Goal: Information Seeking & Learning: Learn about a topic

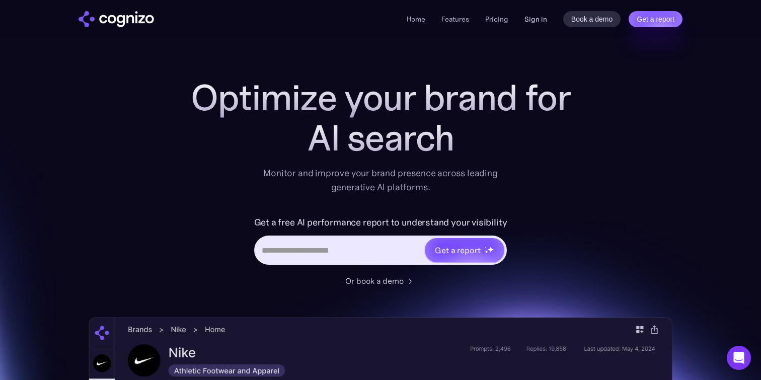
click at [533, 19] on link "Sign in" at bounding box center [536, 19] width 23 height 12
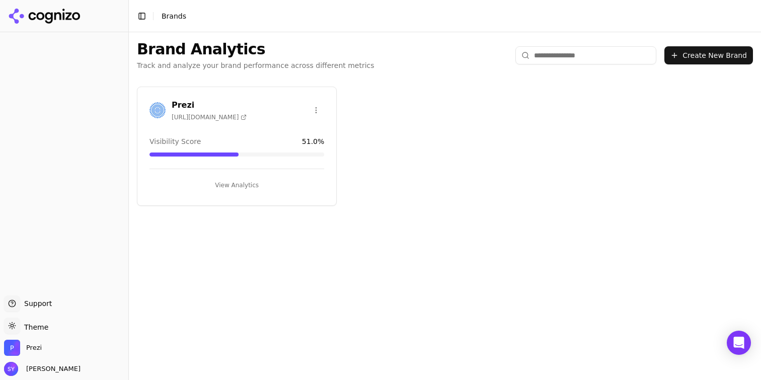
click at [235, 181] on button "View Analytics" at bounding box center [237, 185] width 175 height 16
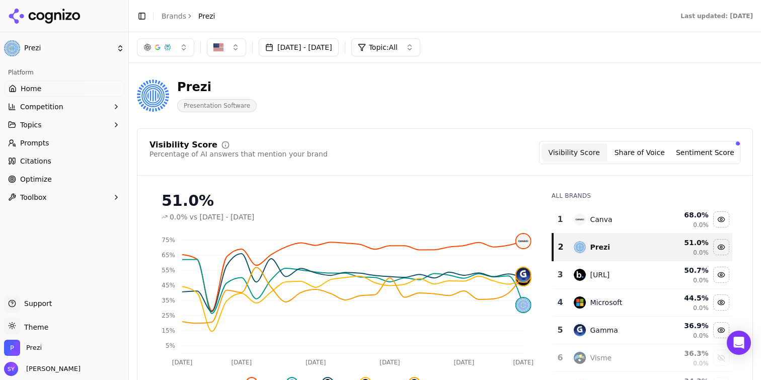
click at [58, 128] on button "Topics" at bounding box center [64, 125] width 120 height 16
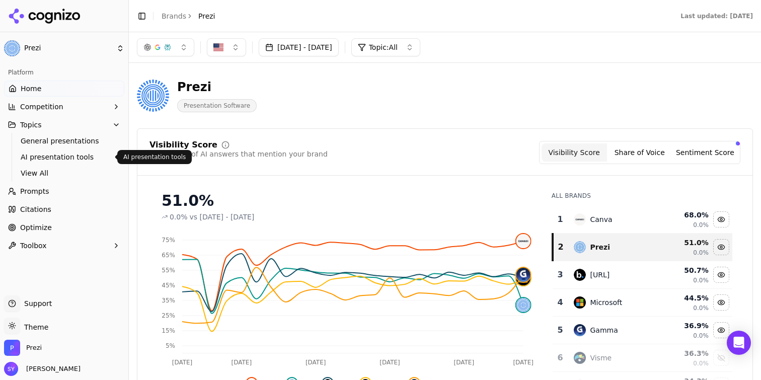
click at [71, 158] on span "AI presentation tools" at bounding box center [65, 157] width 88 height 10
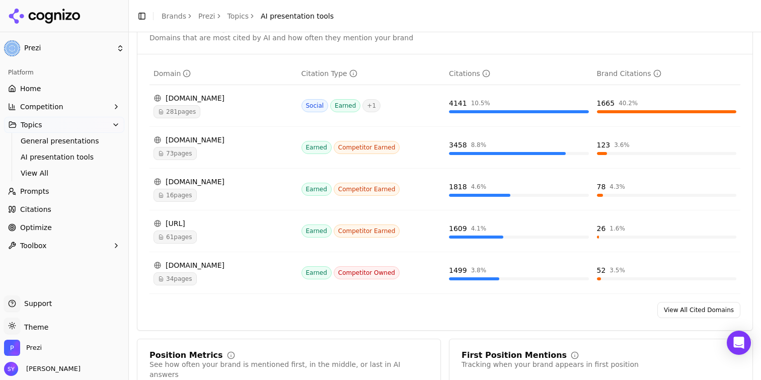
scroll to position [718, 0]
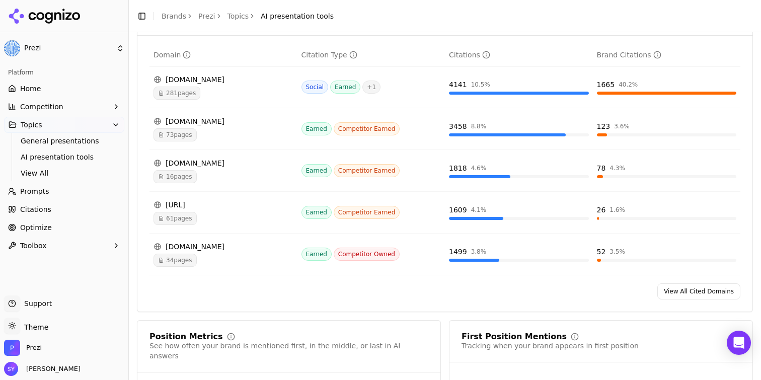
click at [671, 289] on link "View All Cited Domains" at bounding box center [699, 291] width 83 height 16
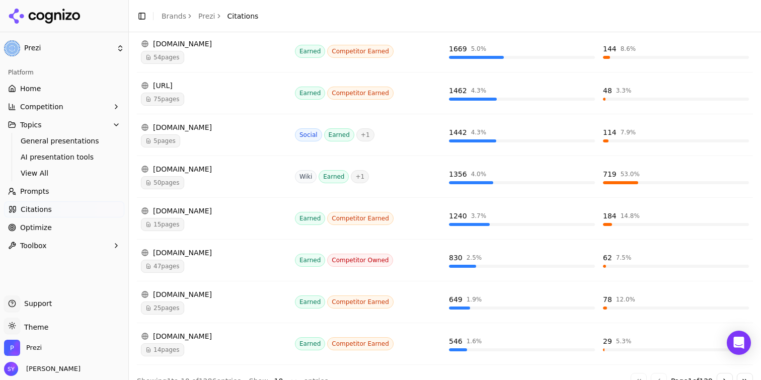
scroll to position [295, 0]
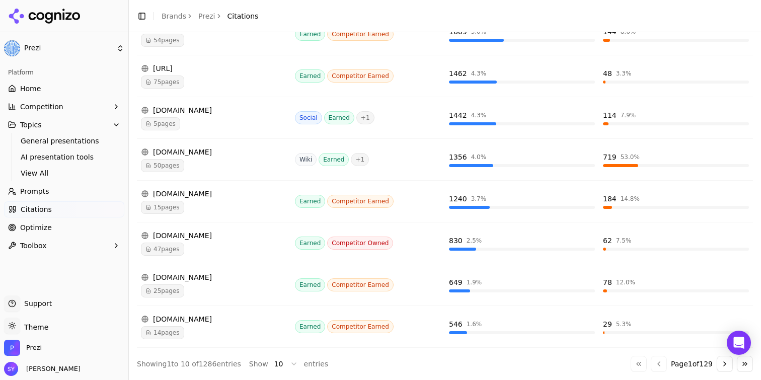
click at [722, 363] on button "Go to next page" at bounding box center [725, 364] width 16 height 16
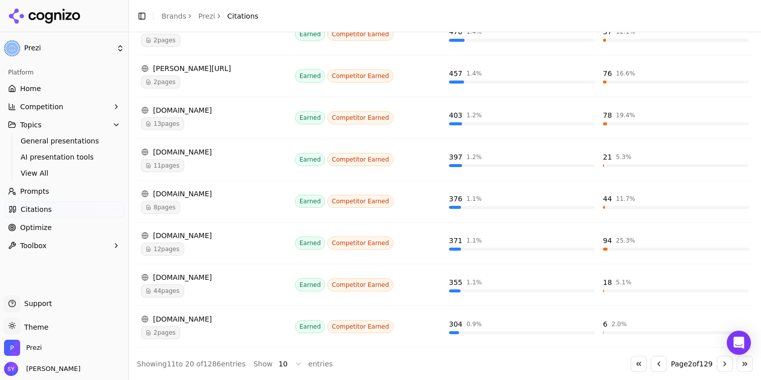
click at [654, 369] on button "Go to previous page" at bounding box center [659, 364] width 16 height 16
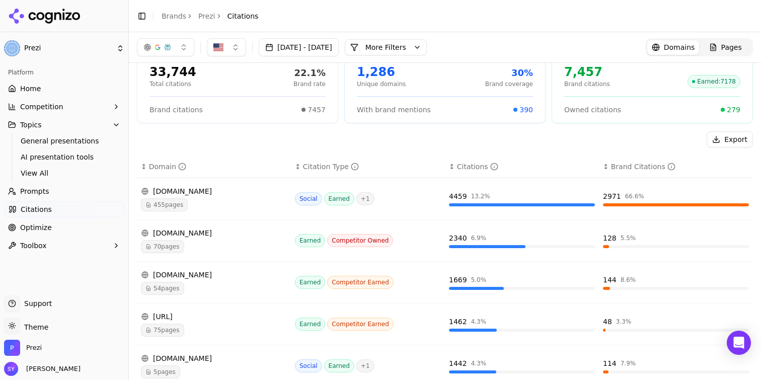
scroll to position [17, 0]
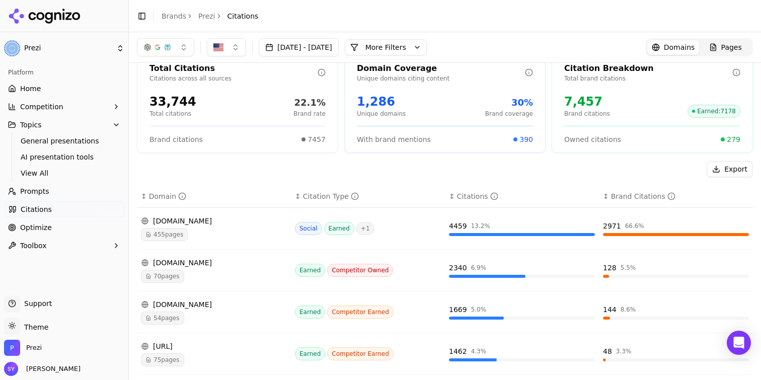
click at [175, 268] on div "[DOMAIN_NAME] 70 pages" at bounding box center [214, 270] width 146 height 25
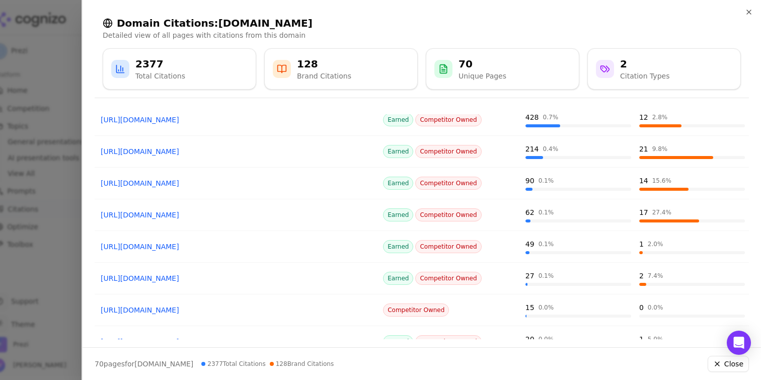
scroll to position [90, 0]
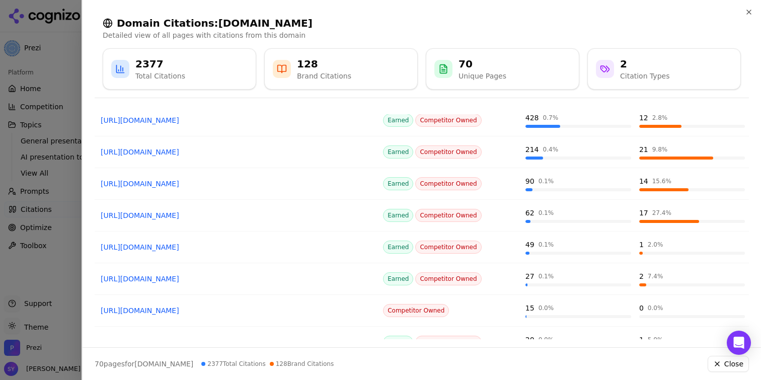
click at [9, 196] on div at bounding box center [380, 190] width 761 height 380
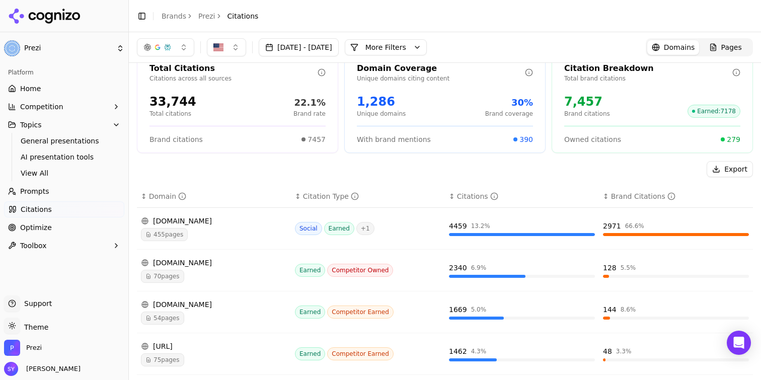
click at [182, 300] on div "[DOMAIN_NAME]" at bounding box center [214, 305] width 146 height 10
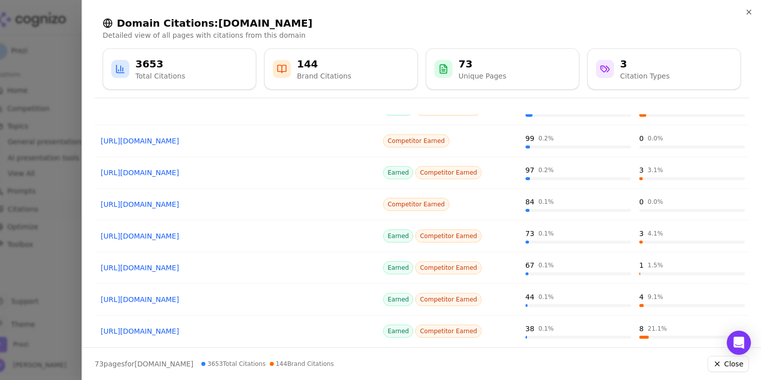
scroll to position [137, 0]
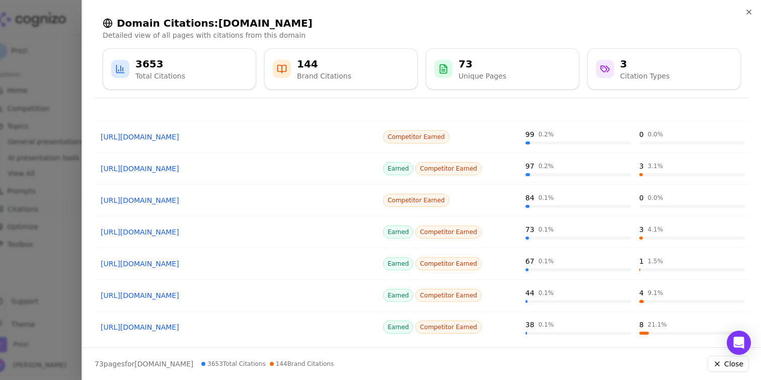
click at [85, 227] on div "Page Citation Type Citations Brand Citations [URL][DOMAIN_NAME] Earned Competit…" at bounding box center [422, 226] width 679 height 225
click at [68, 230] on div at bounding box center [380, 190] width 761 height 380
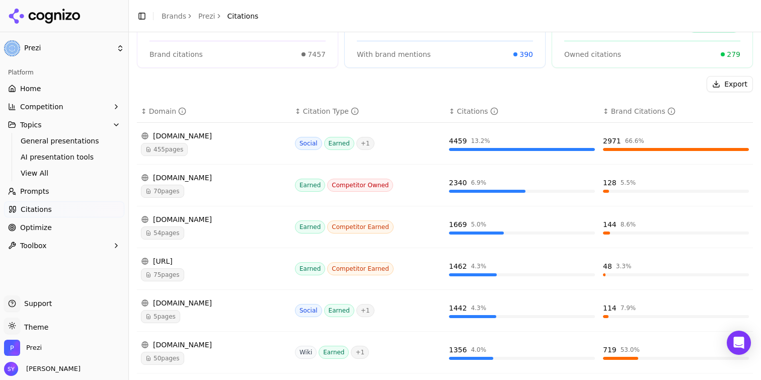
scroll to position [113, 0]
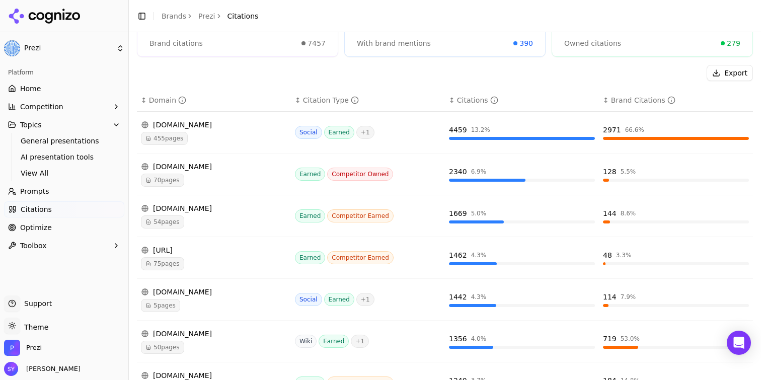
click at [215, 266] on div "75 pages" at bounding box center [214, 263] width 146 height 13
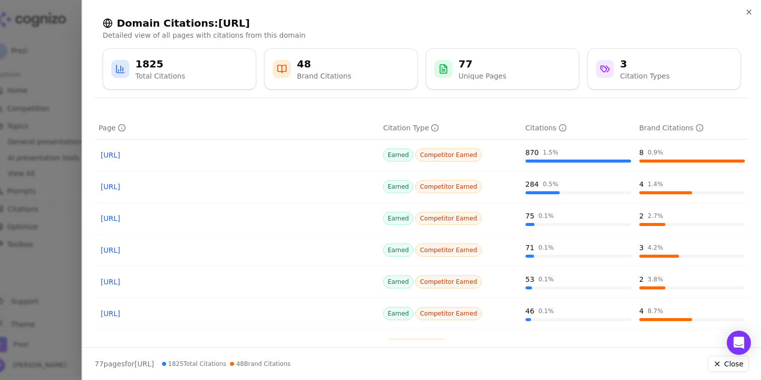
scroll to position [23, 0]
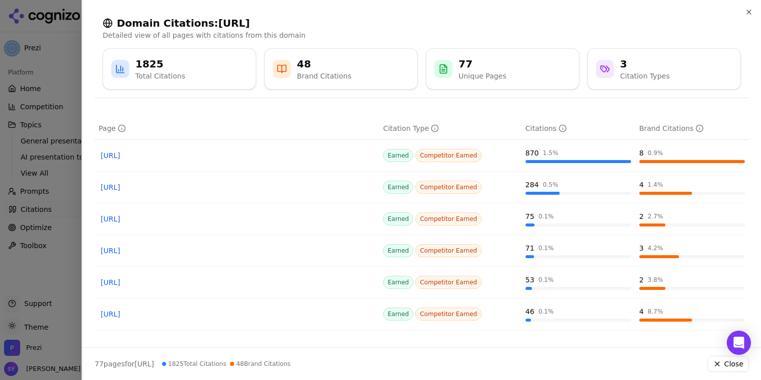
click at [61, 125] on div at bounding box center [380, 190] width 761 height 380
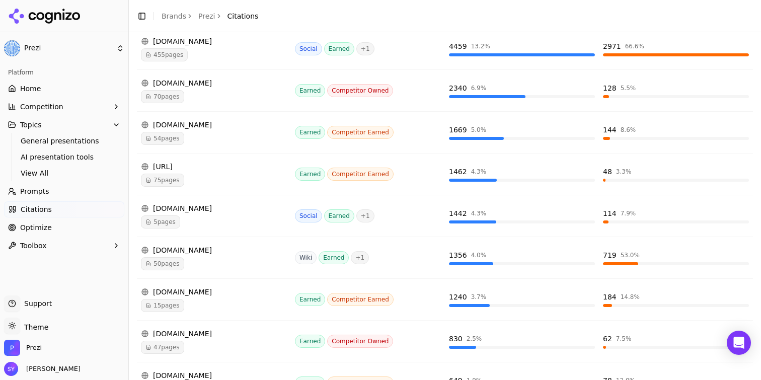
scroll to position [209, 0]
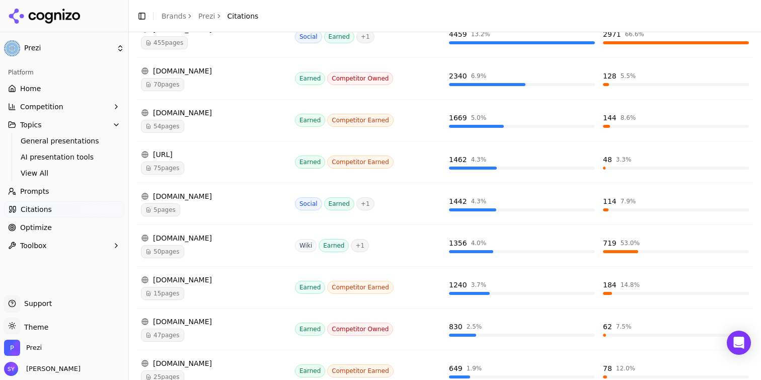
click at [198, 329] on div "47 pages" at bounding box center [214, 335] width 146 height 13
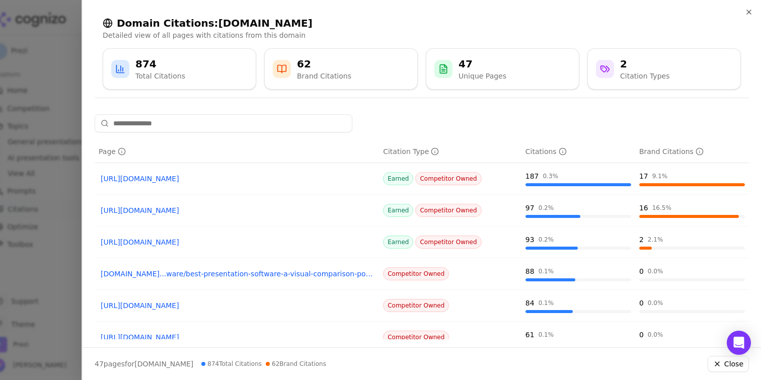
click at [45, 208] on div at bounding box center [380, 190] width 761 height 380
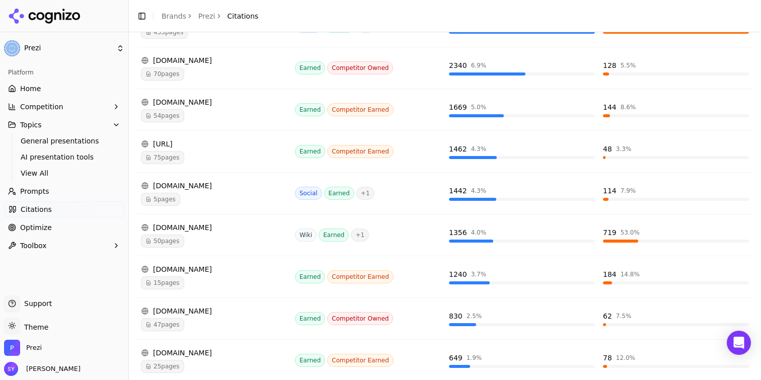
scroll to position [230, 0]
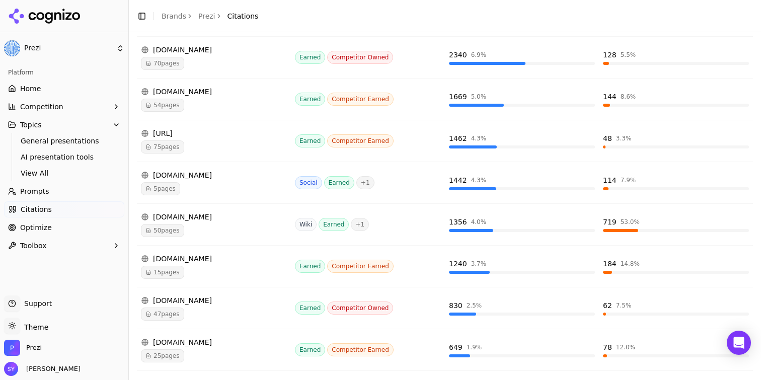
click at [164, 344] on div "[DOMAIN_NAME]" at bounding box center [214, 342] width 146 height 10
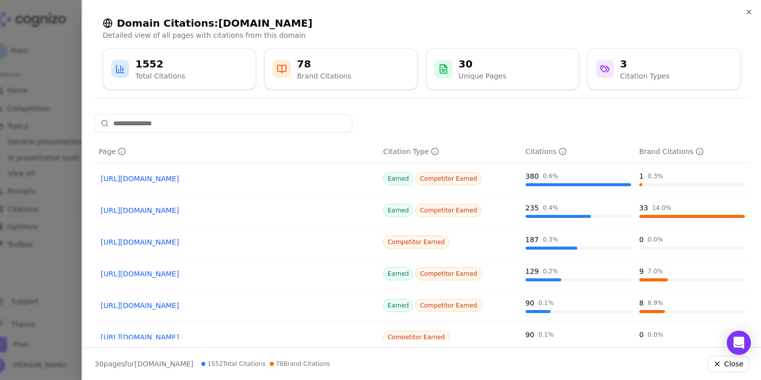
copy link "[URL][DOMAIN_NAME]"
click at [24, 145] on div at bounding box center [380, 190] width 761 height 380
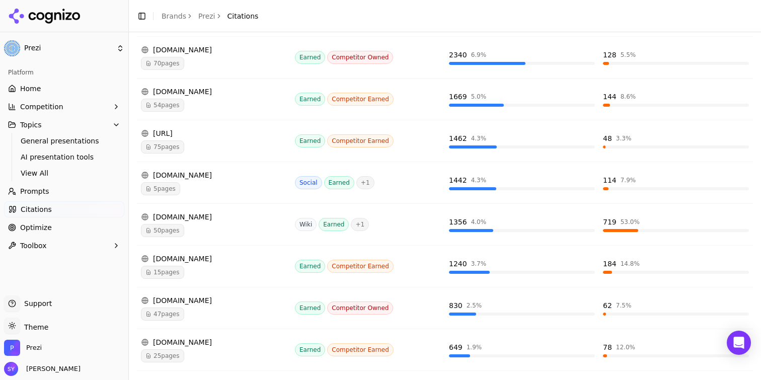
scroll to position [0, 0]
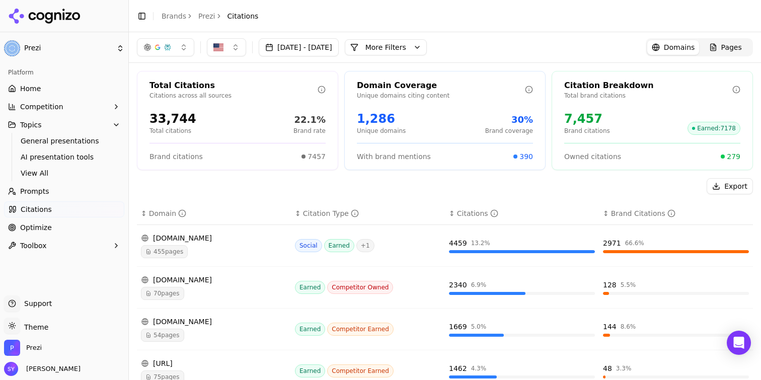
click at [414, 41] on button "More Filters" at bounding box center [386, 47] width 82 height 16
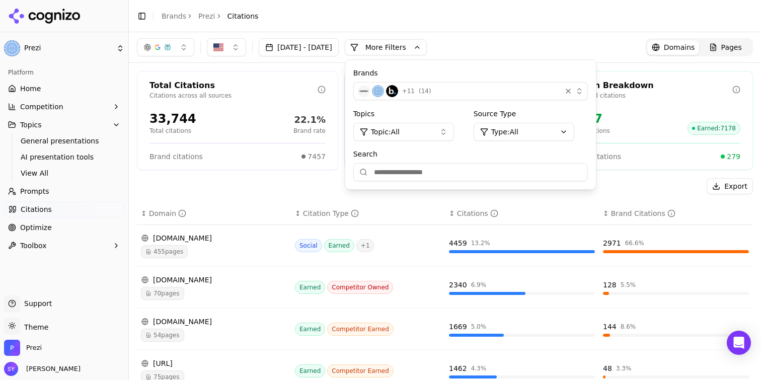
click at [453, 132] on button "Topic: All" at bounding box center [403, 132] width 101 height 18
click at [444, 200] on span "AI presentation tools" at bounding box center [416, 203] width 73 height 10
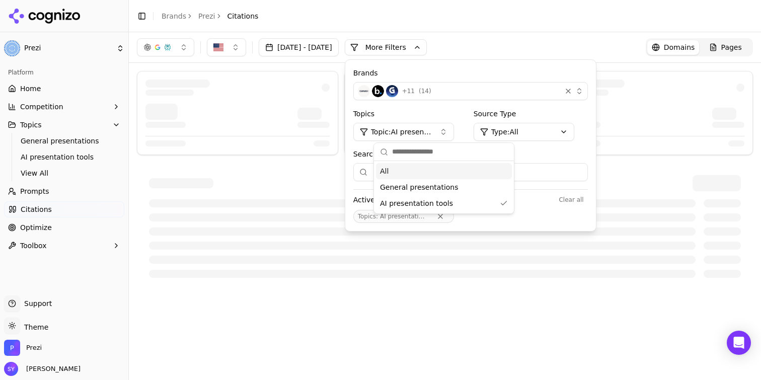
click at [532, 39] on div "[DATE] - [DATE] More More Filters Brands + 11 ( 14 ) Topics Topic: AI presentat…" at bounding box center [445, 47] width 616 height 18
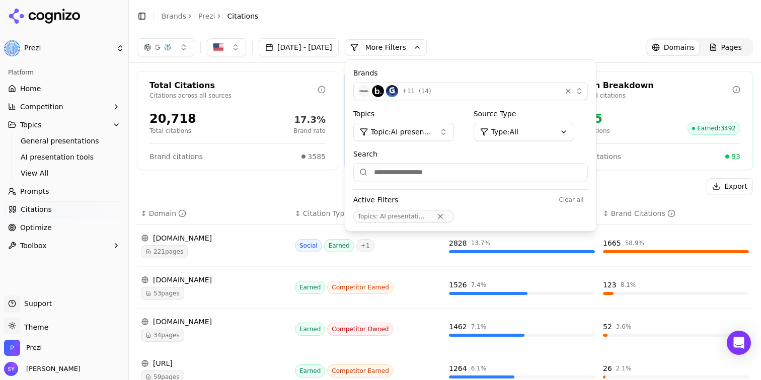
click at [580, 19] on header "Toggle Sidebar Brands Prezi Citations" at bounding box center [445, 16] width 632 height 32
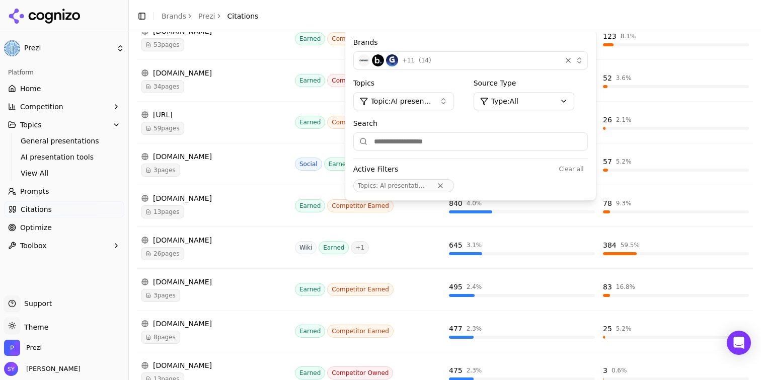
scroll to position [295, 0]
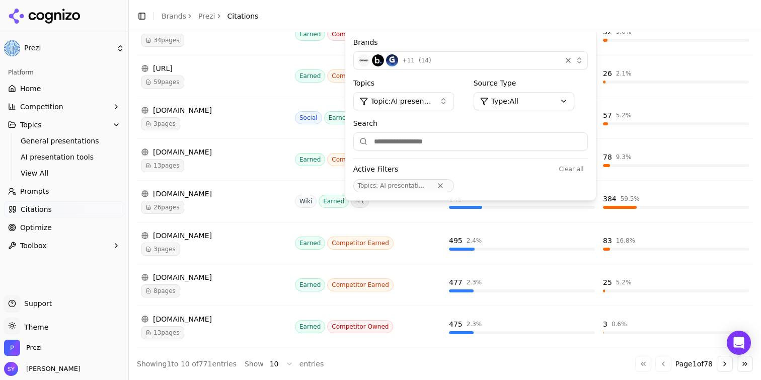
click at [717, 363] on button "Go to next page" at bounding box center [725, 364] width 16 height 16
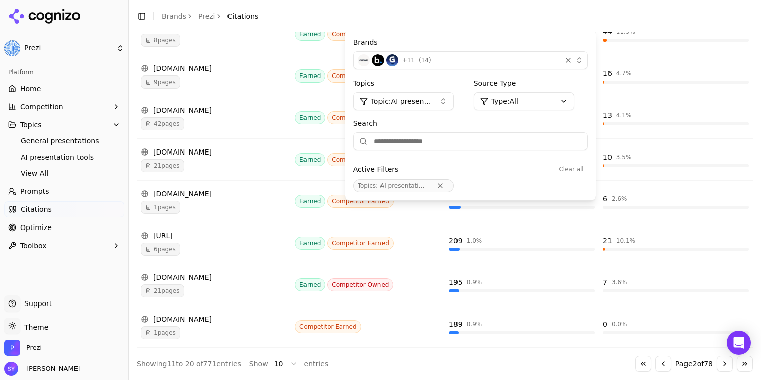
click at [720, 363] on button "Go to next page" at bounding box center [725, 364] width 16 height 16
click at [248, 196] on div "[DOMAIN_NAME]" at bounding box center [214, 194] width 146 height 10
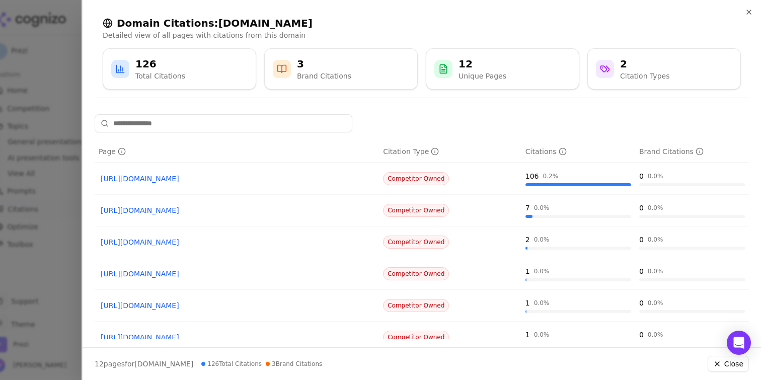
click at [53, 195] on div at bounding box center [380, 190] width 761 height 380
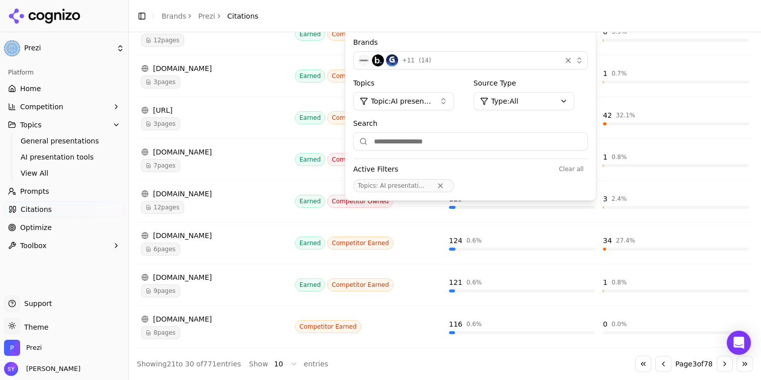
click at [727, 366] on button "Go to next page" at bounding box center [725, 364] width 16 height 16
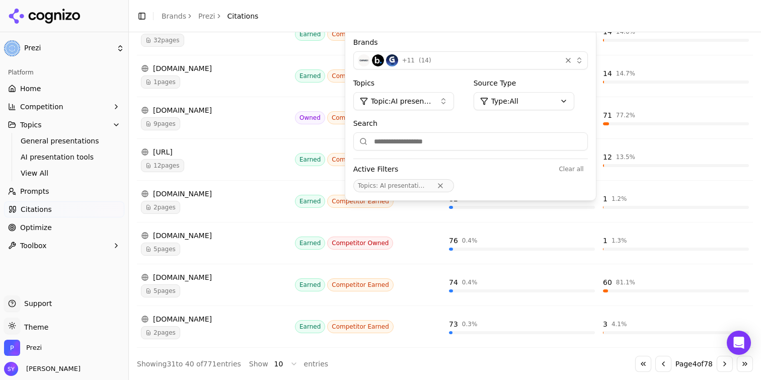
click at [658, 361] on button "Go to previous page" at bounding box center [664, 364] width 16 height 16
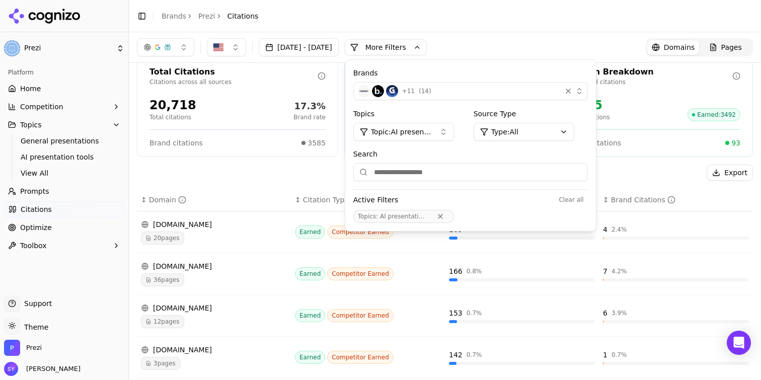
scroll to position [0, 0]
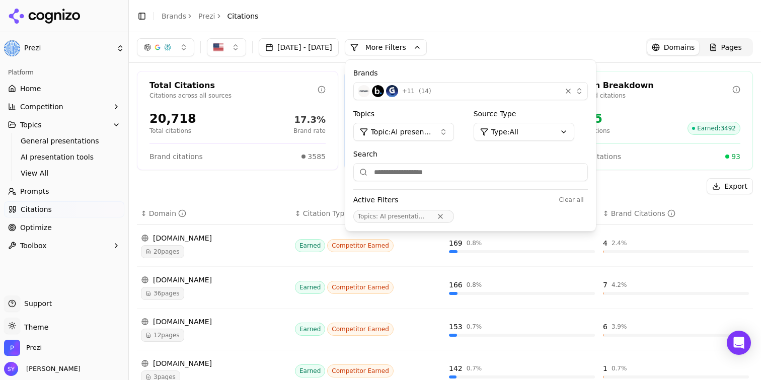
click at [529, 43] on div "[DATE] - [DATE] More More Filters Brands + 11 ( 14 ) Topics Topic: AI presentat…" at bounding box center [445, 47] width 616 height 18
click at [576, 129] on html "Prezi Platform Home Competition Topics General presentations AI presentation to…" at bounding box center [380, 190] width 761 height 380
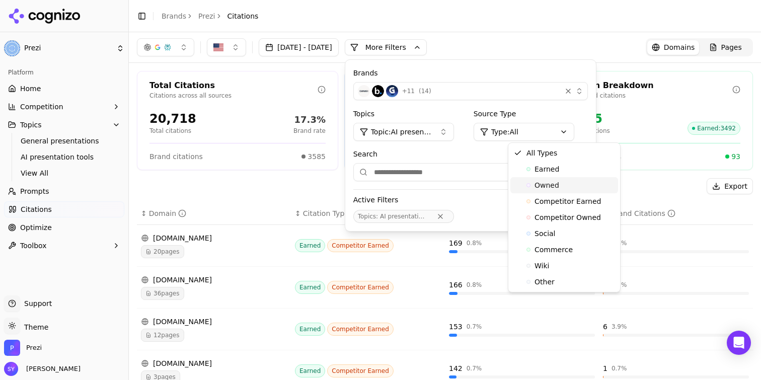
click at [555, 189] on span "Owned" at bounding box center [547, 185] width 25 height 10
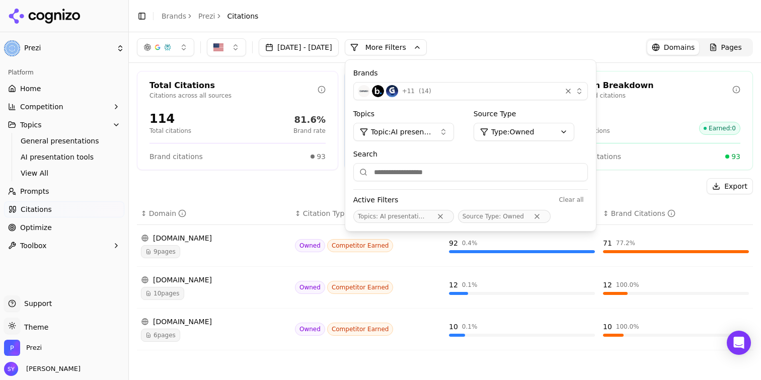
click at [427, 48] on button "More Filters" at bounding box center [386, 47] width 82 height 16
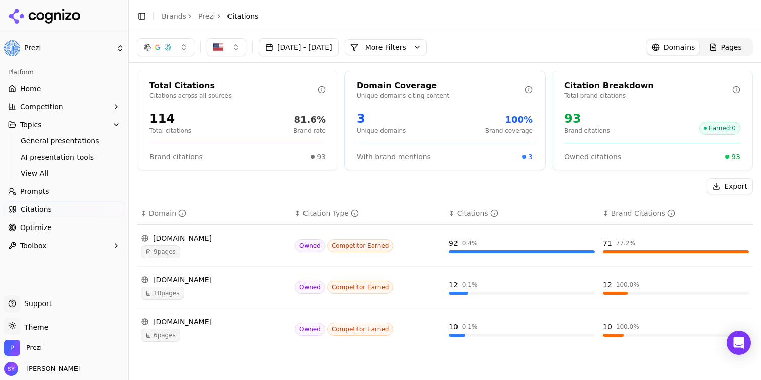
click at [194, 241] on div "[DOMAIN_NAME]" at bounding box center [214, 238] width 146 height 10
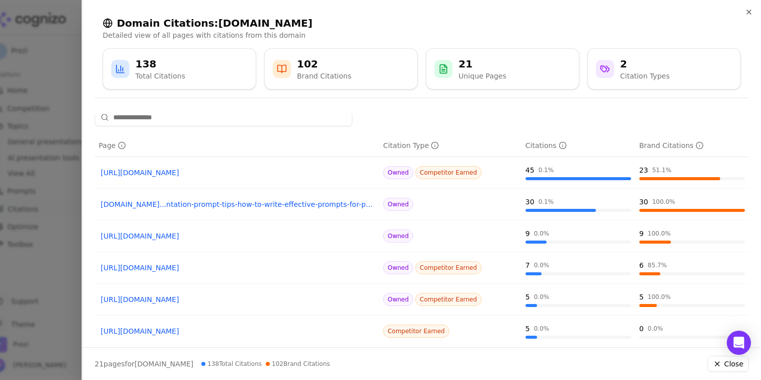
scroll to position [10, 0]
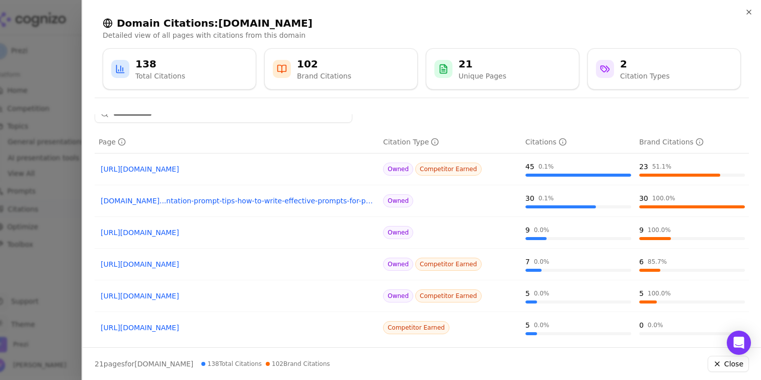
copy link "[URL][DOMAIN_NAME]"
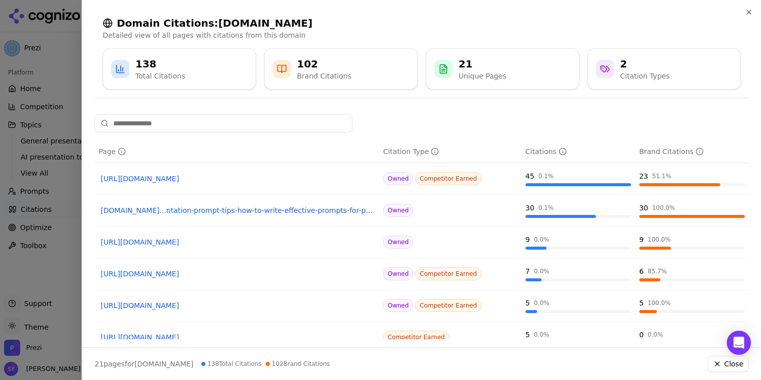
click at [49, 131] on div at bounding box center [380, 190] width 761 height 380
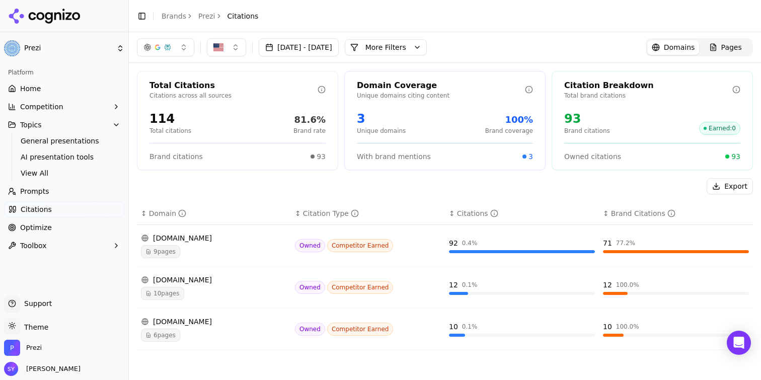
click at [214, 239] on div "[DOMAIN_NAME]" at bounding box center [214, 238] width 146 height 10
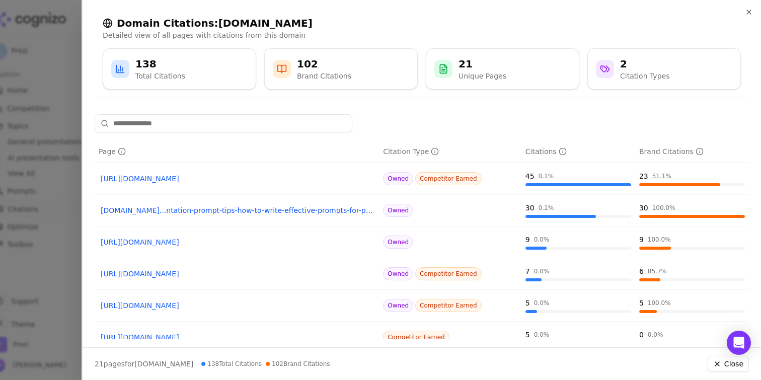
click at [51, 113] on div at bounding box center [380, 190] width 761 height 380
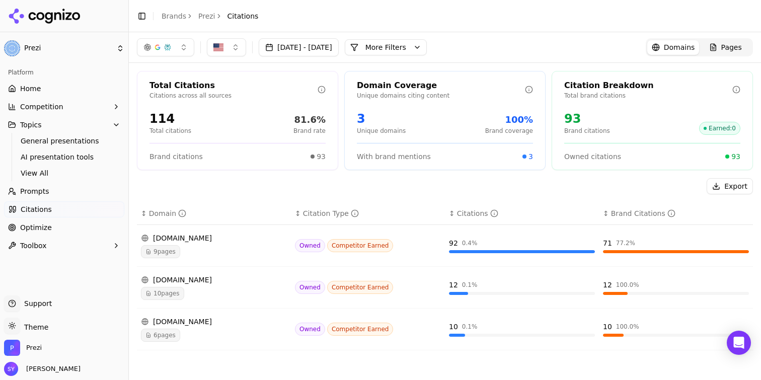
click at [249, 284] on div "[DOMAIN_NAME]" at bounding box center [214, 280] width 146 height 10
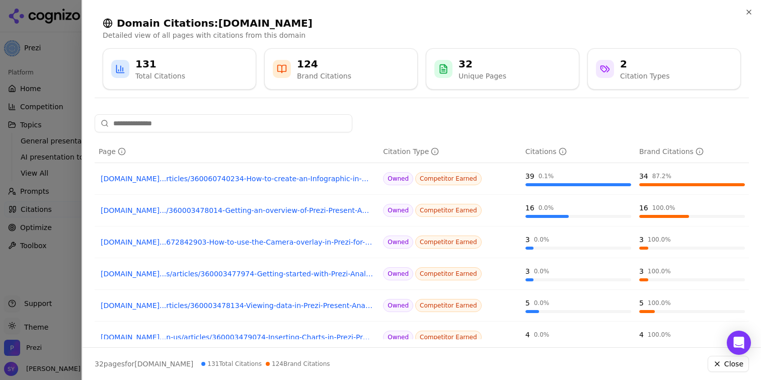
click at [70, 142] on div at bounding box center [380, 190] width 761 height 380
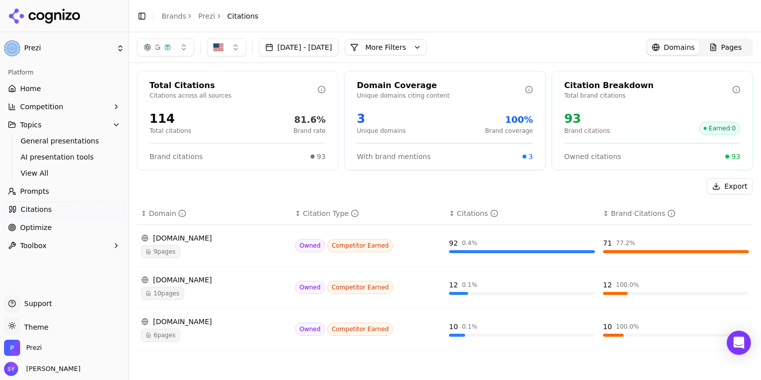
click at [209, 335] on div "6 pages" at bounding box center [214, 335] width 146 height 13
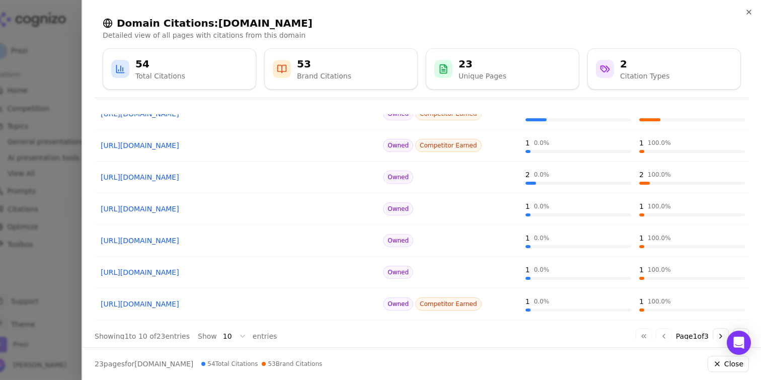
scroll to position [173, 0]
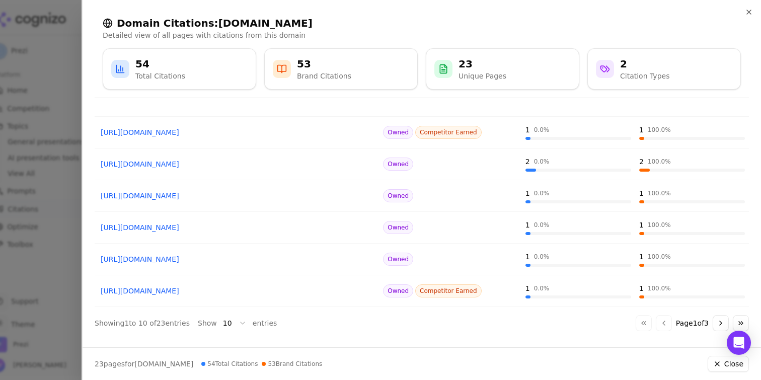
click at [32, 164] on div at bounding box center [380, 190] width 761 height 380
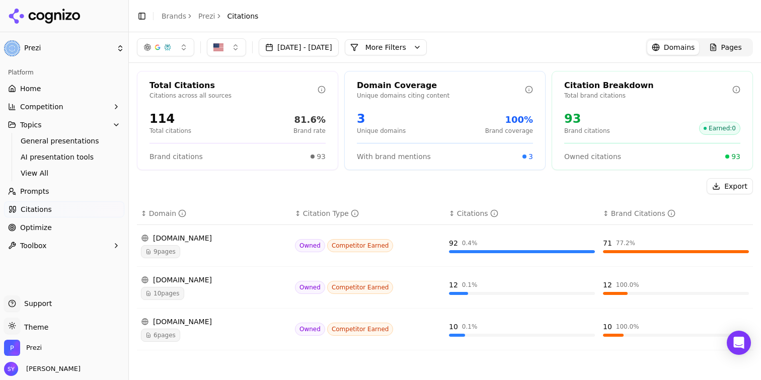
click at [427, 45] on button "More Filters" at bounding box center [386, 47] width 82 height 16
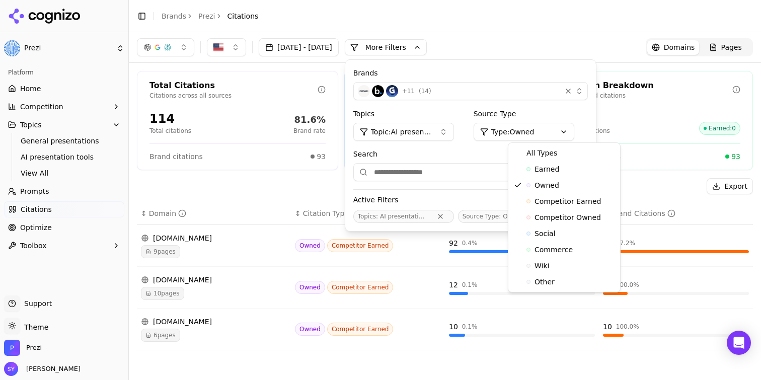
click at [555, 135] on html "Prezi Platform Home Competition Topics General presentations AI presentation to…" at bounding box center [380, 190] width 761 height 380
click at [561, 217] on span "Competitor Owned" at bounding box center [568, 217] width 66 height 10
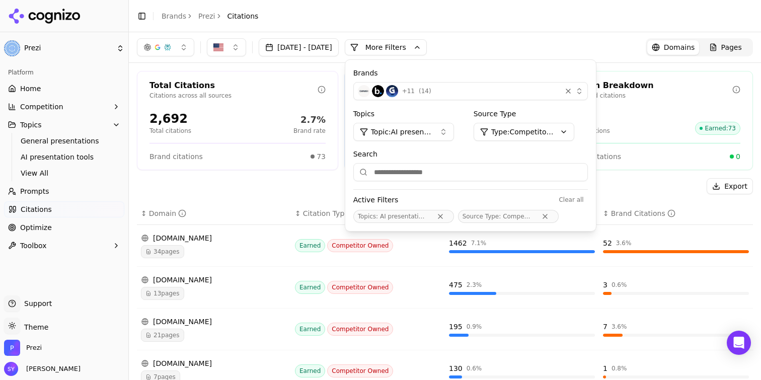
click at [555, 45] on div "[DATE] - [DATE] More More Filters Brands + 11 ( 14 ) Topics Topic: AI presentat…" at bounding box center [445, 47] width 616 height 18
click at [321, 188] on div "Export" at bounding box center [445, 186] width 616 height 16
click at [427, 54] on button "More Filters" at bounding box center [386, 47] width 82 height 16
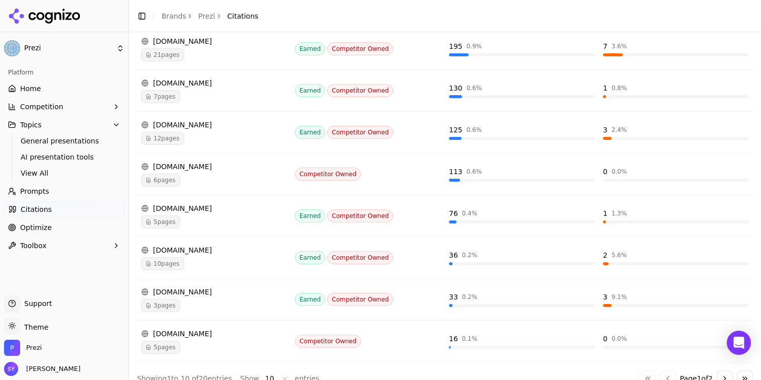
scroll to position [295, 0]
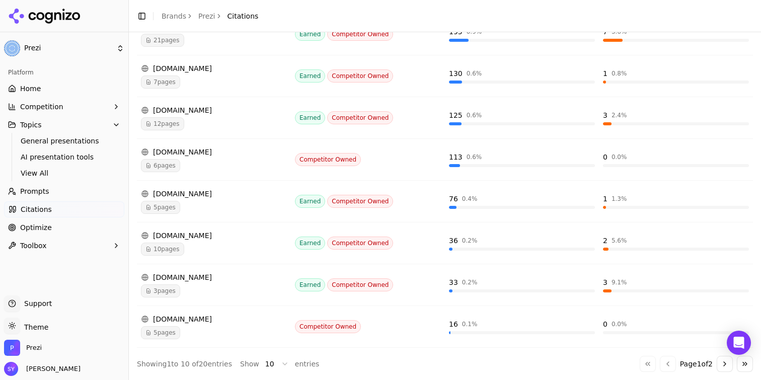
click at [721, 359] on button "Go to next page" at bounding box center [725, 364] width 16 height 16
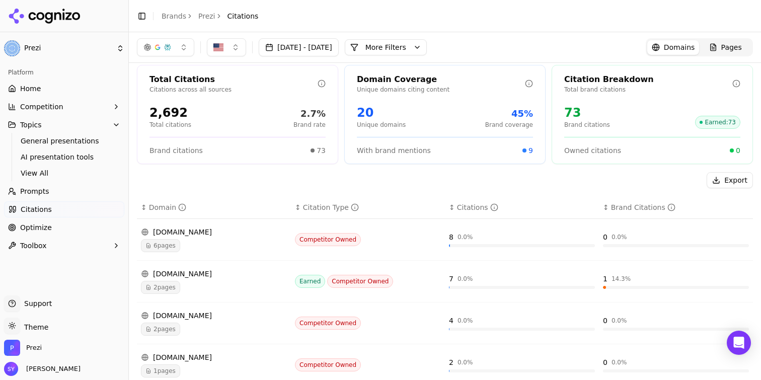
scroll to position [0, 0]
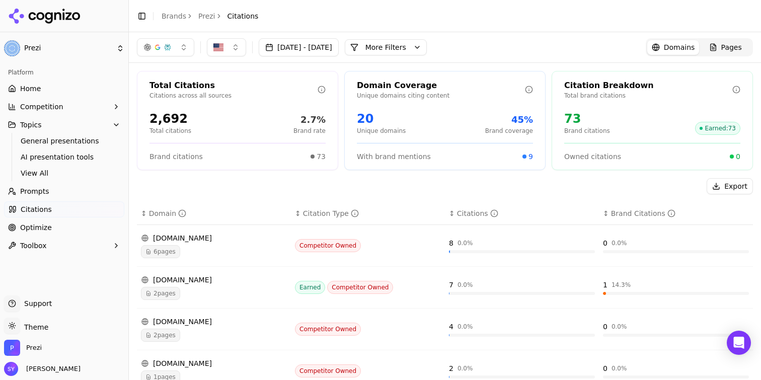
click at [425, 39] on button "More Filters" at bounding box center [386, 47] width 82 height 16
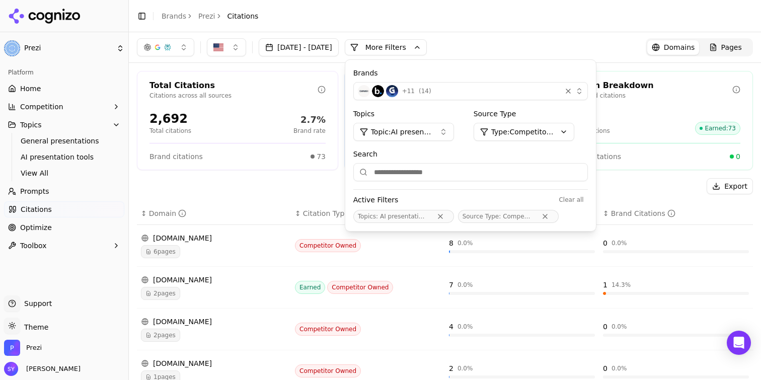
click at [415, 89] on span "+ 11" at bounding box center [408, 91] width 13 height 8
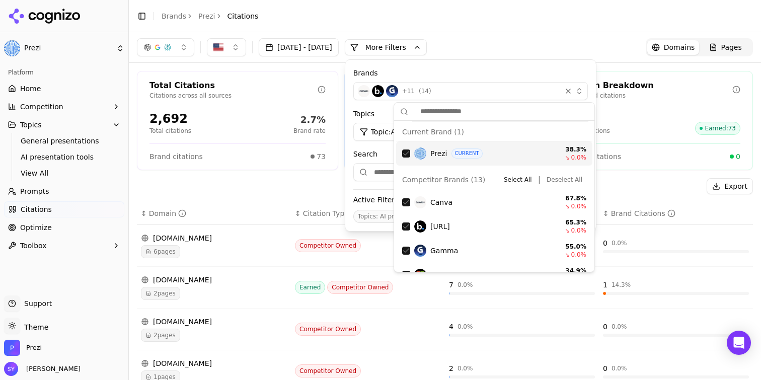
click at [327, 189] on div "Export" at bounding box center [445, 186] width 616 height 16
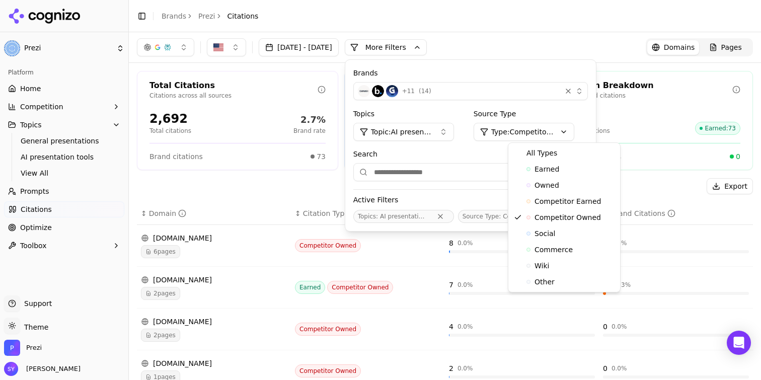
click at [571, 131] on html "Prezi Platform Home Competition Topics General presentations AI presentation to…" at bounding box center [380, 190] width 761 height 380
click at [548, 219] on span "Competitor Owned" at bounding box center [568, 217] width 66 height 10
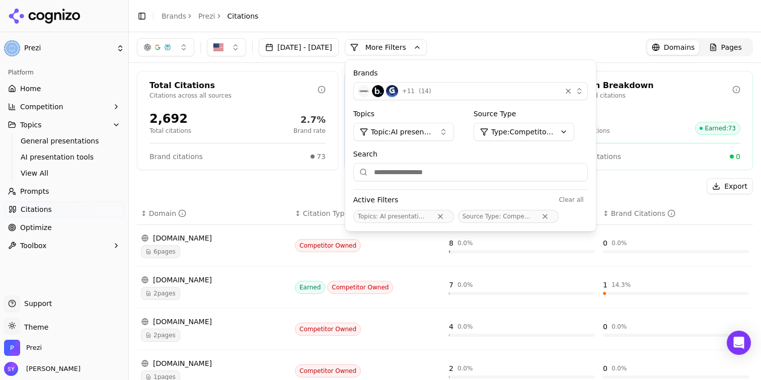
click at [548, 132] on html "Prezi Platform Home Competition Topics General presentations AI presentation to…" at bounding box center [380, 190] width 761 height 380
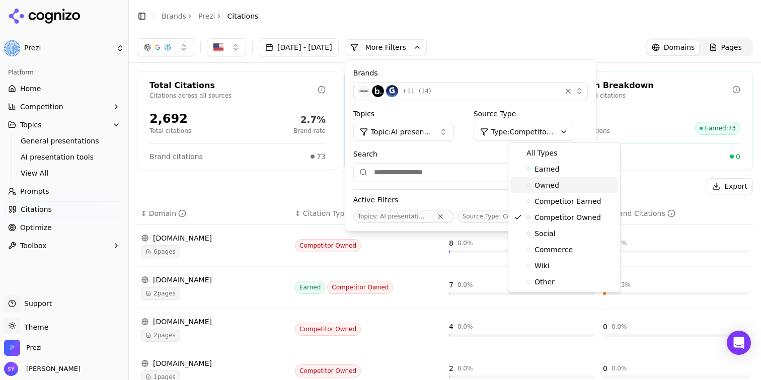
click at [549, 188] on span "Owned" at bounding box center [547, 185] width 25 height 10
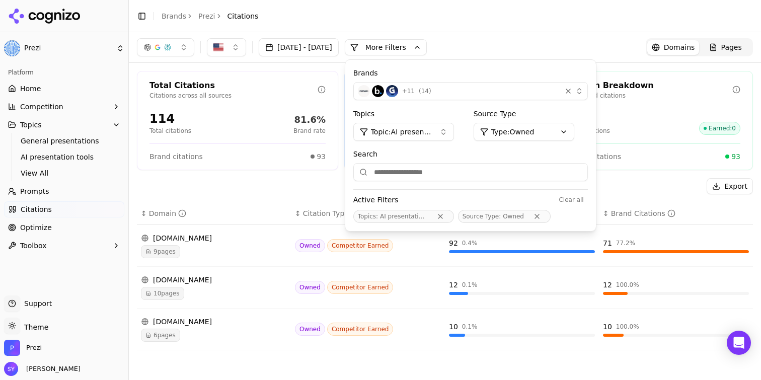
click at [508, 351] on div "Export ↕ Domain ↕ Citation Type ↕ Citations ↕ Brand Citations [DOMAIN_NAME] 9 p…" at bounding box center [445, 268] width 616 height 180
click at [413, 55] on button "More Filters" at bounding box center [386, 47] width 82 height 16
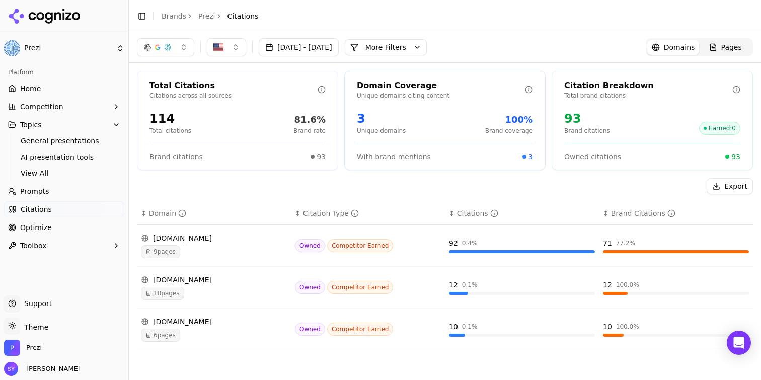
click at [427, 50] on button "More Filters" at bounding box center [386, 47] width 82 height 16
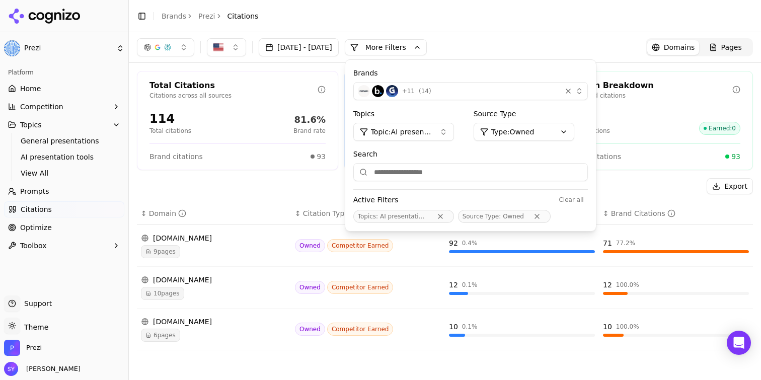
click at [553, 126] on html "Prezi Platform Home Competition Topics General presentations AI presentation to…" at bounding box center [380, 190] width 761 height 380
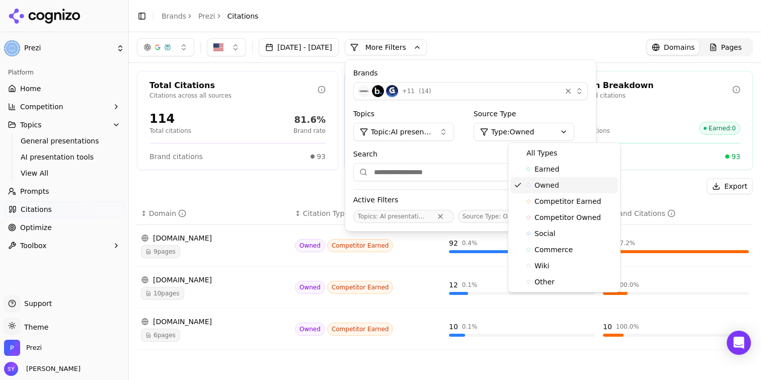
click at [564, 183] on div "Owned" at bounding box center [565, 185] width 108 height 16
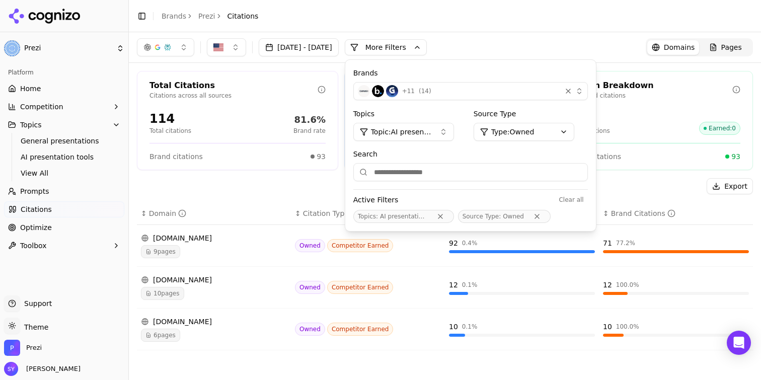
click at [557, 129] on html "Prezi Platform Home Competition Topics General presentations AI presentation to…" at bounding box center [380, 190] width 761 height 380
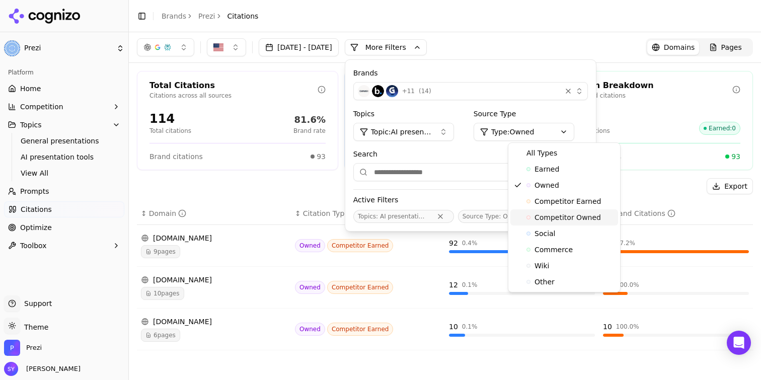
click at [559, 217] on span "Competitor Owned" at bounding box center [568, 217] width 66 height 10
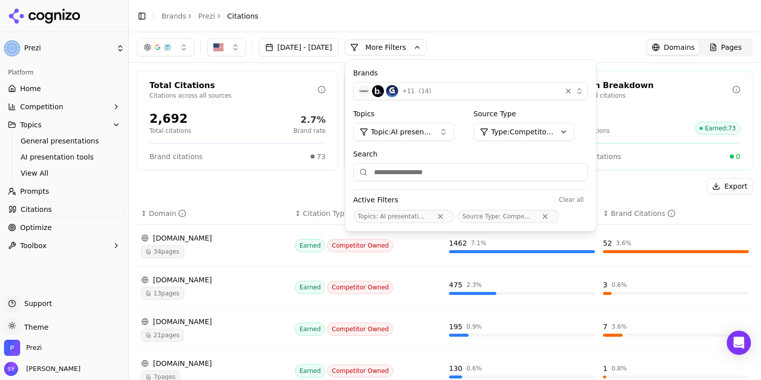
click at [302, 173] on div "Total Citations Citations across all sources 2,692 Total citations 2.7% Brand r…" at bounding box center [445, 369] width 632 height 612
click at [327, 178] on div "Export" at bounding box center [445, 186] width 616 height 16
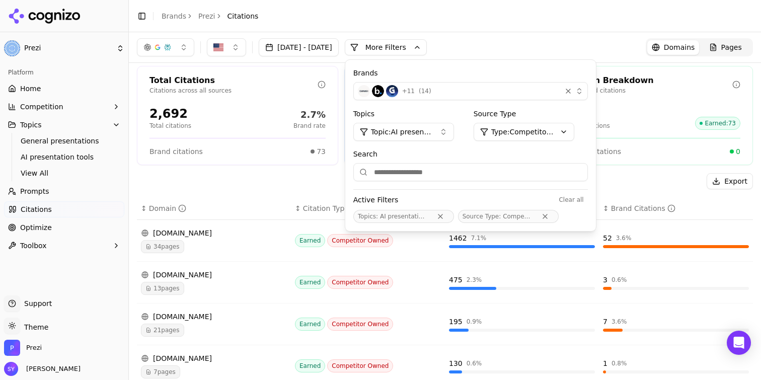
scroll to position [6, 0]
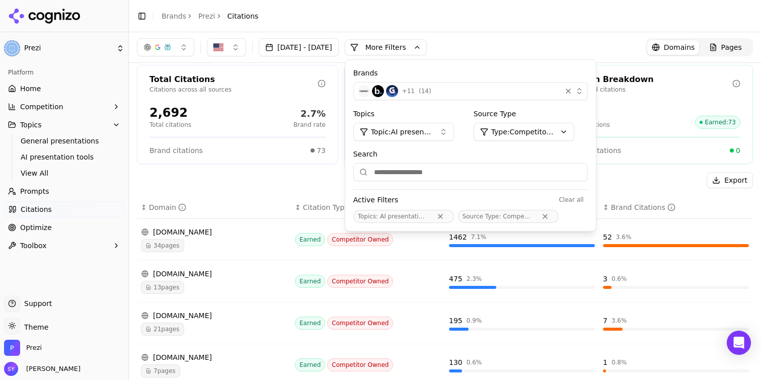
click at [431, 128] on span "Topic: AI presentation tools" at bounding box center [401, 132] width 60 height 10
click at [433, 172] on div "All" at bounding box center [444, 171] width 136 height 16
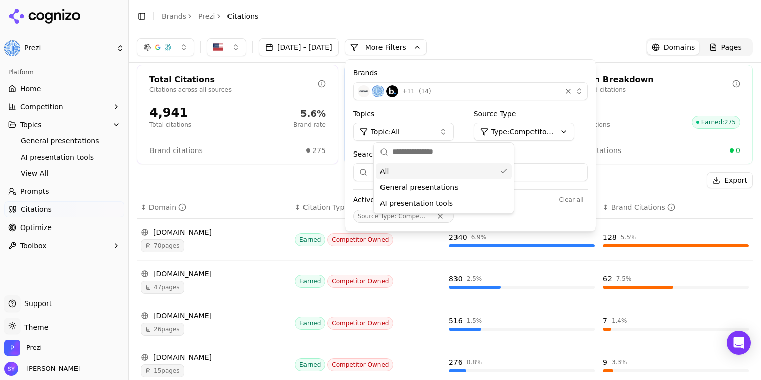
click at [559, 50] on div "[DATE] - [DATE] More More Filters Brands + 11 ( 14 ) Topics Topic: All Source T…" at bounding box center [445, 47] width 616 height 18
click at [576, 125] on html "Prezi Platform Home Competition Topics General presentations AI presentation to…" at bounding box center [380, 190] width 761 height 380
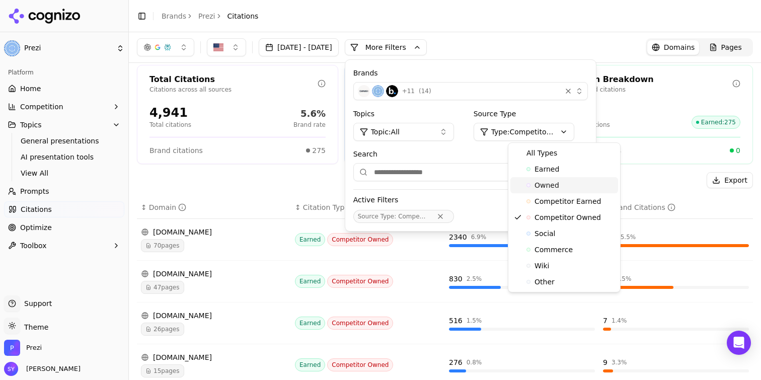
click at [554, 187] on span "Owned" at bounding box center [547, 185] width 25 height 10
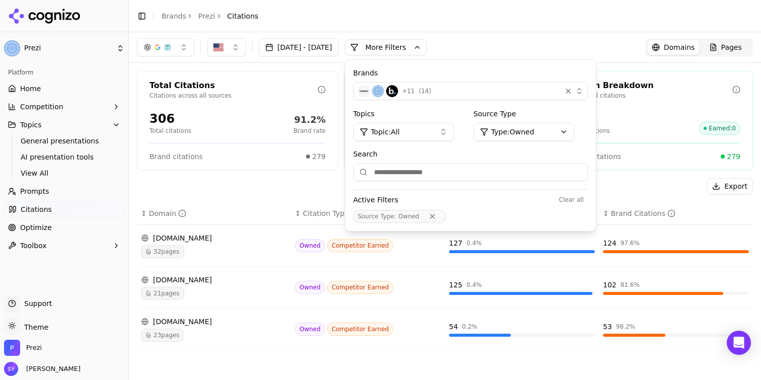
click at [234, 247] on div "32 pages" at bounding box center [214, 251] width 146 height 13
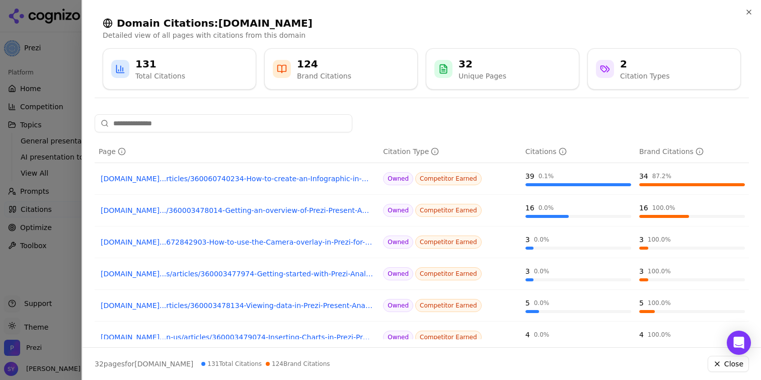
click at [31, 224] on div at bounding box center [380, 190] width 761 height 380
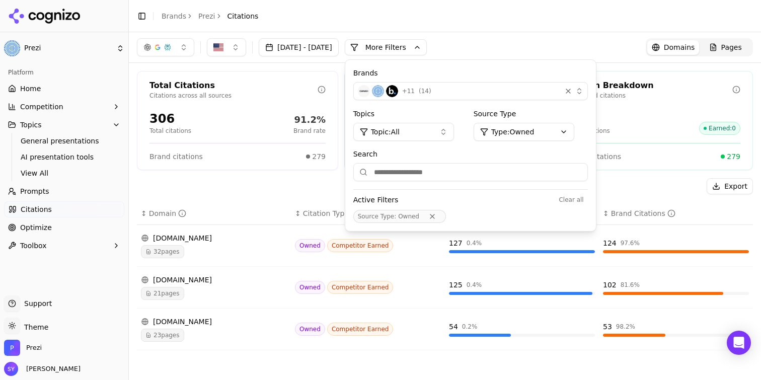
click at [241, 290] on div "21 pages" at bounding box center [214, 293] width 146 height 13
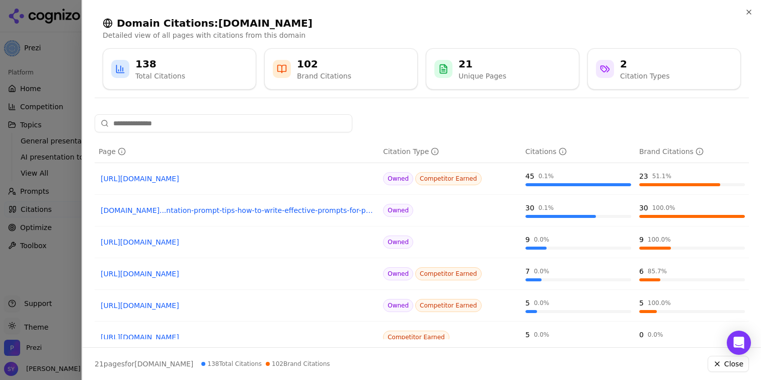
click at [45, 242] on div at bounding box center [380, 190] width 761 height 380
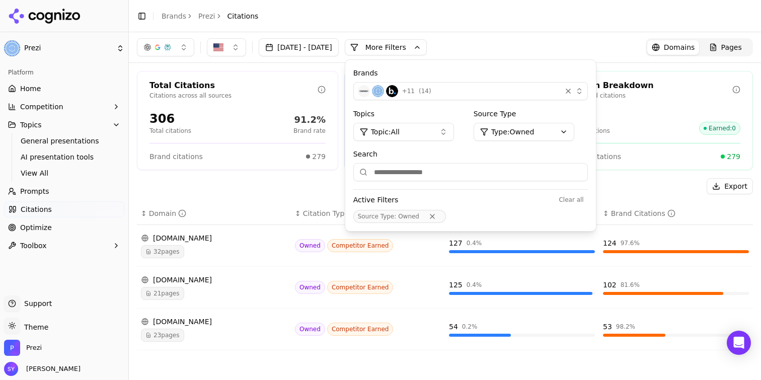
click at [238, 239] on div "[DOMAIN_NAME]" at bounding box center [214, 238] width 146 height 10
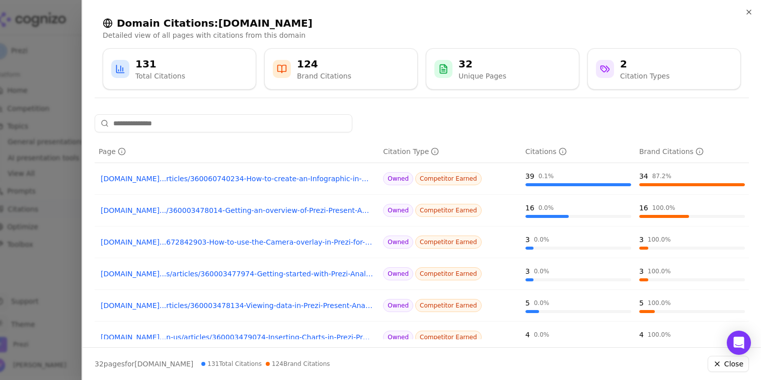
click at [33, 226] on div at bounding box center [380, 190] width 761 height 380
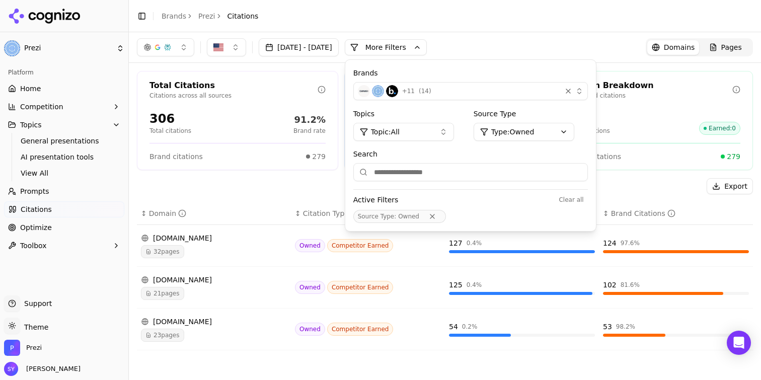
click at [245, 326] on div "[DOMAIN_NAME]" at bounding box center [214, 322] width 146 height 10
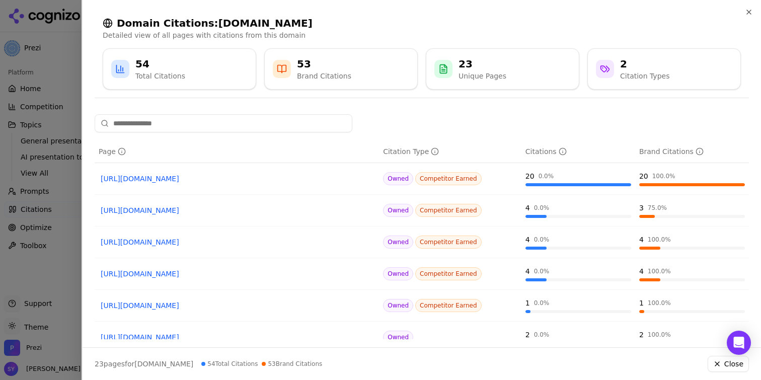
click at [29, 184] on div at bounding box center [380, 190] width 761 height 380
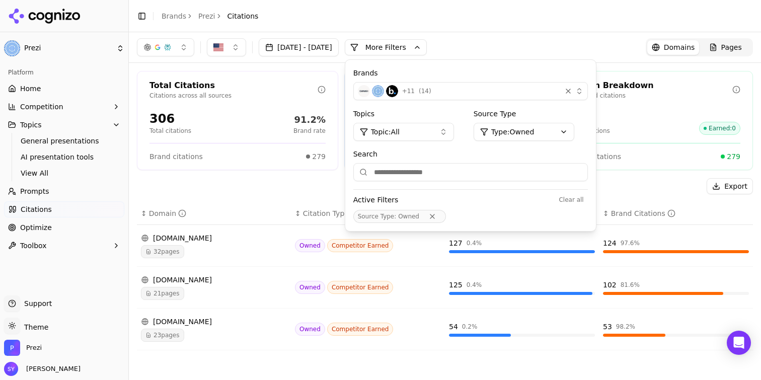
click at [546, 128] on html "Prezi Platform Home Competition Topics General presentations AI presentation to…" at bounding box center [380, 190] width 761 height 380
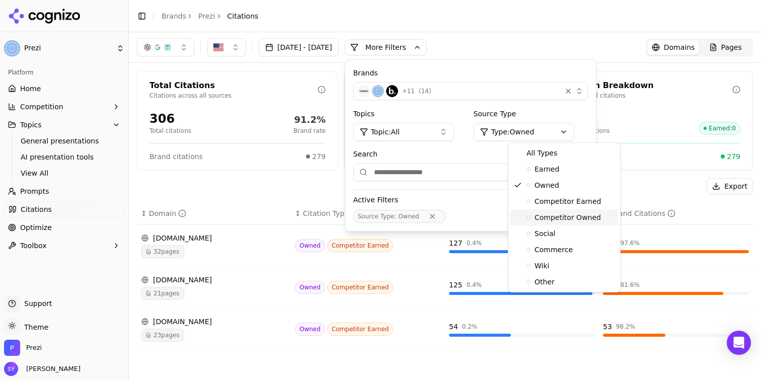
click at [558, 214] on span "Competitor Owned" at bounding box center [568, 217] width 66 height 10
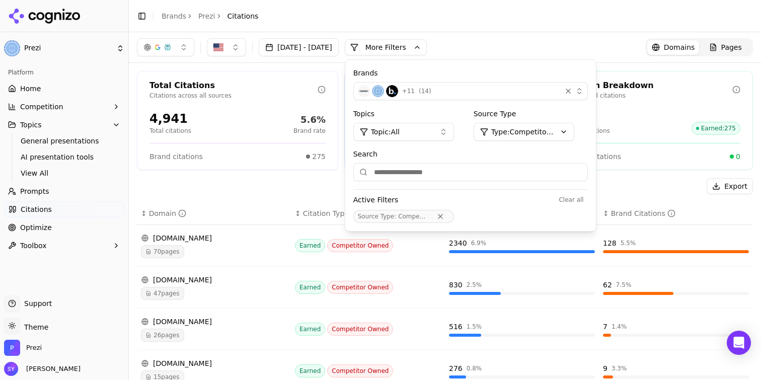
click at [427, 52] on button "More Filters" at bounding box center [386, 47] width 82 height 16
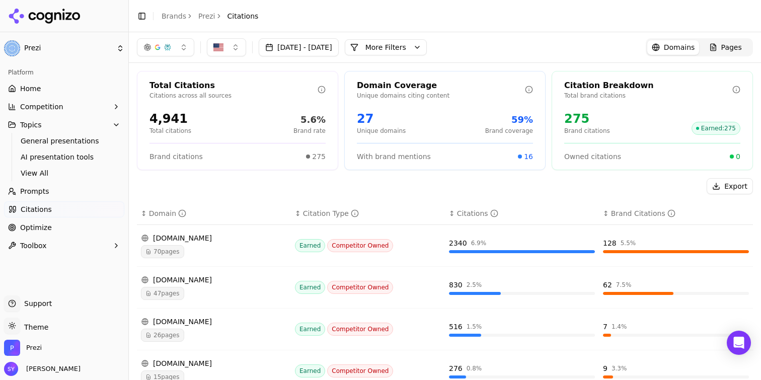
click at [427, 44] on button "More Filters" at bounding box center [386, 47] width 82 height 16
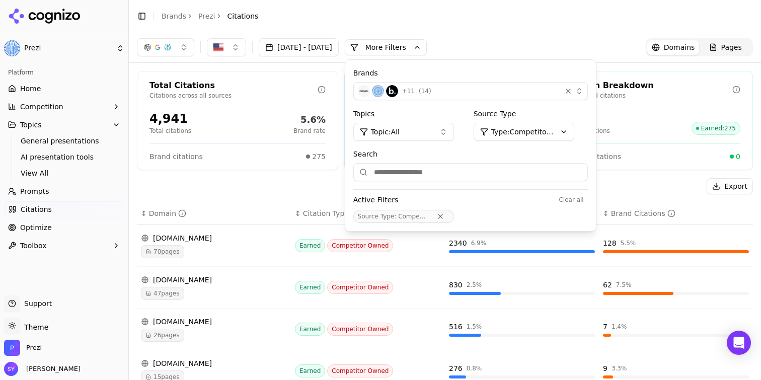
click at [538, 130] on html "Prezi Platform Home Competition Topics General presentations AI presentation to…" at bounding box center [380, 190] width 761 height 380
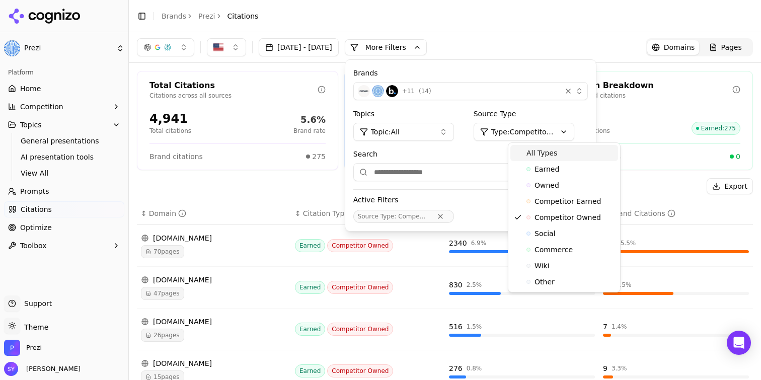
click at [537, 150] on span "All Types" at bounding box center [542, 153] width 31 height 10
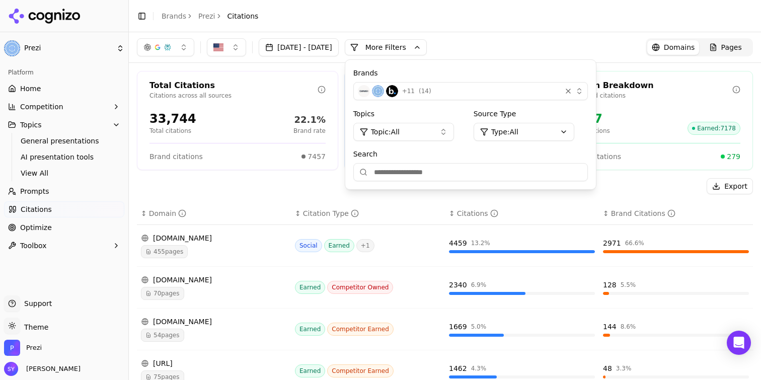
click at [540, 21] on header "Toggle Sidebar Brands Prezi Citations" at bounding box center [445, 16] width 632 height 32
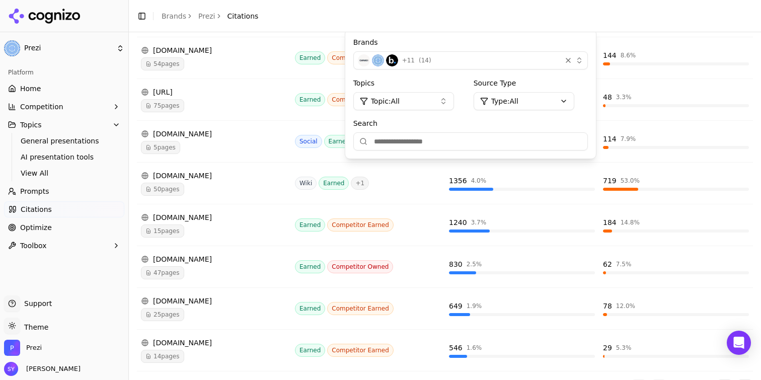
scroll to position [272, 0]
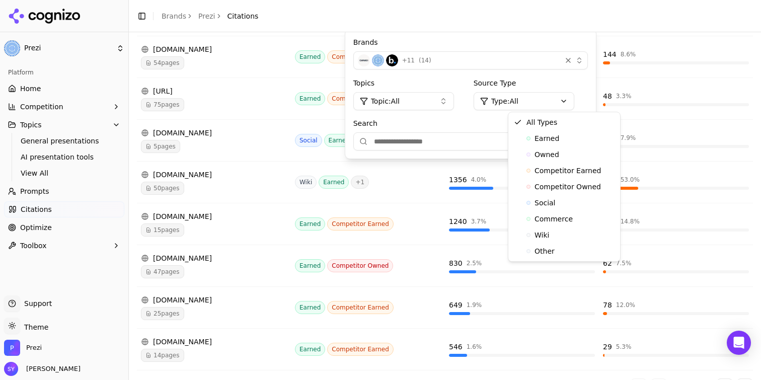
click at [555, 95] on html "Prezi Platform Home Competition Topics General presentations AI presentation to…" at bounding box center [380, 190] width 761 height 380
click at [541, 182] on span "Competitor Owned" at bounding box center [568, 187] width 66 height 10
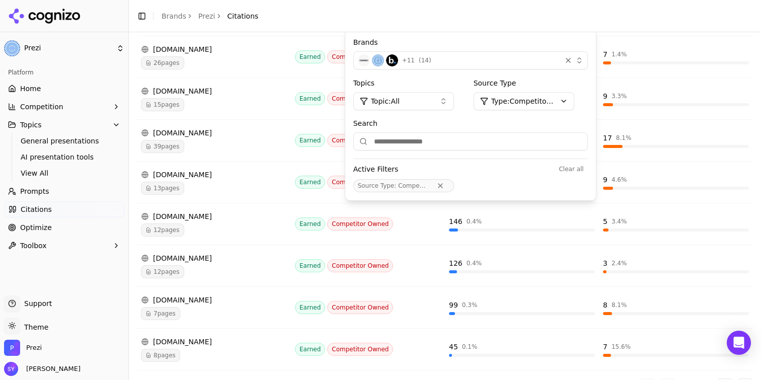
scroll to position [0, 0]
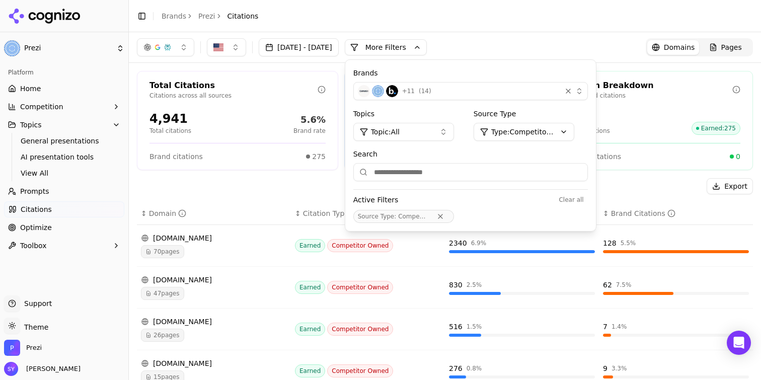
click at [470, 37] on div "[DATE] - [DATE] More More Filters Brands + 11 ( 14 ) Topics Topic: All Source T…" at bounding box center [445, 47] width 632 height 30
